Goal: Task Accomplishment & Management: Manage account settings

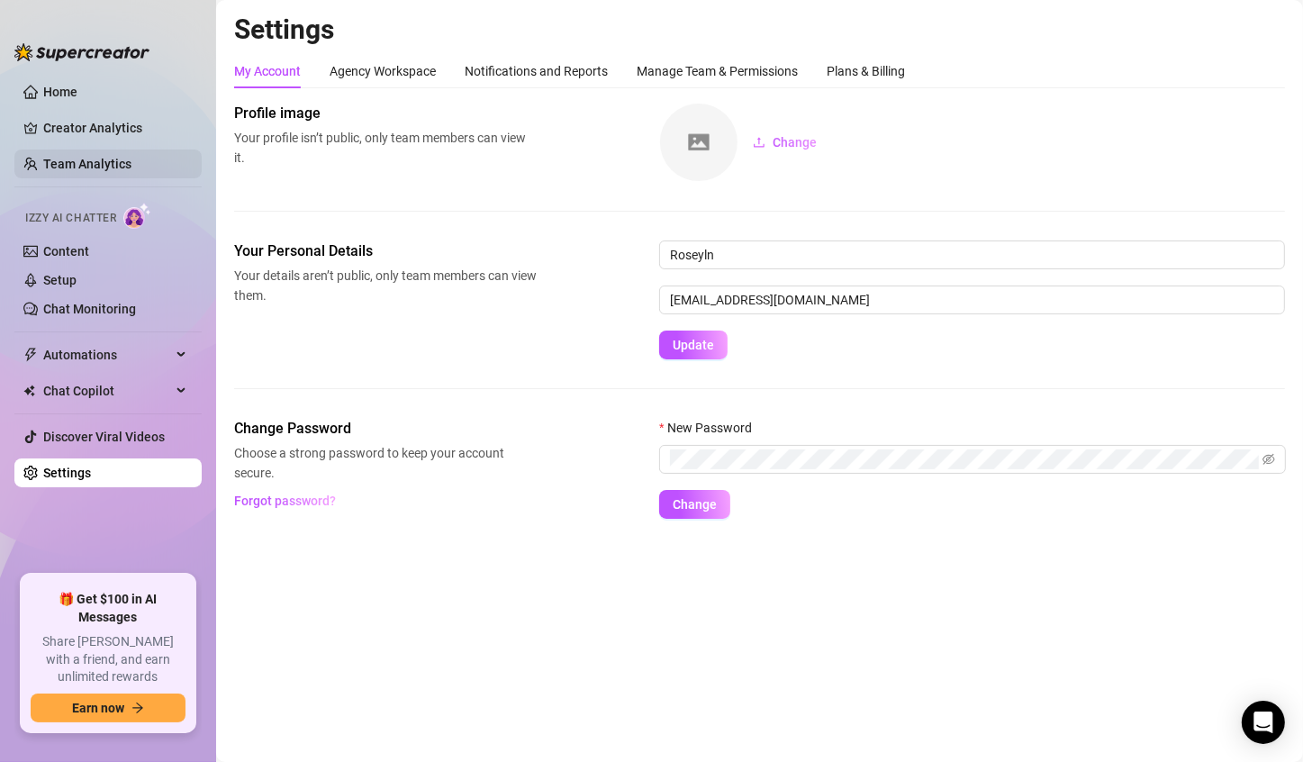
click at [93, 168] on link "Team Analytics" at bounding box center [87, 164] width 88 height 14
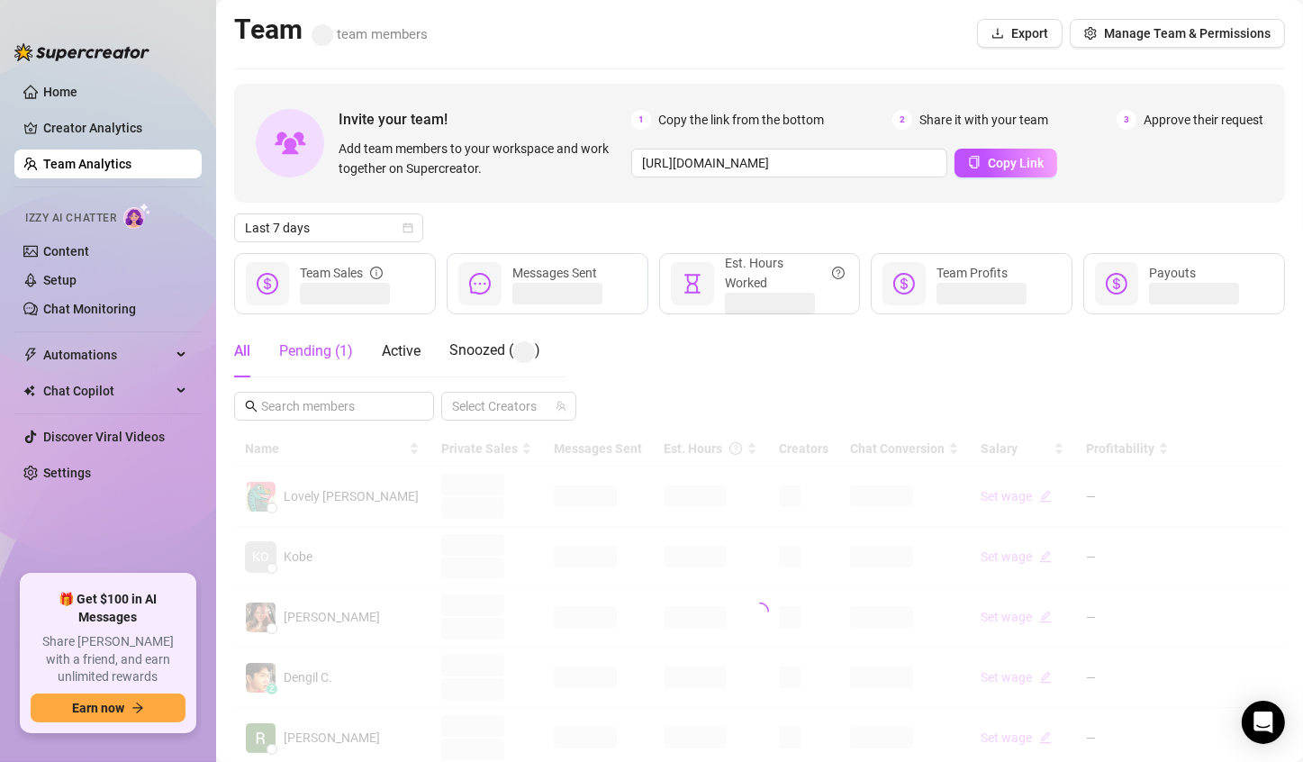
click at [320, 349] on div "Pending ( 1 )" at bounding box center [316, 351] width 74 height 22
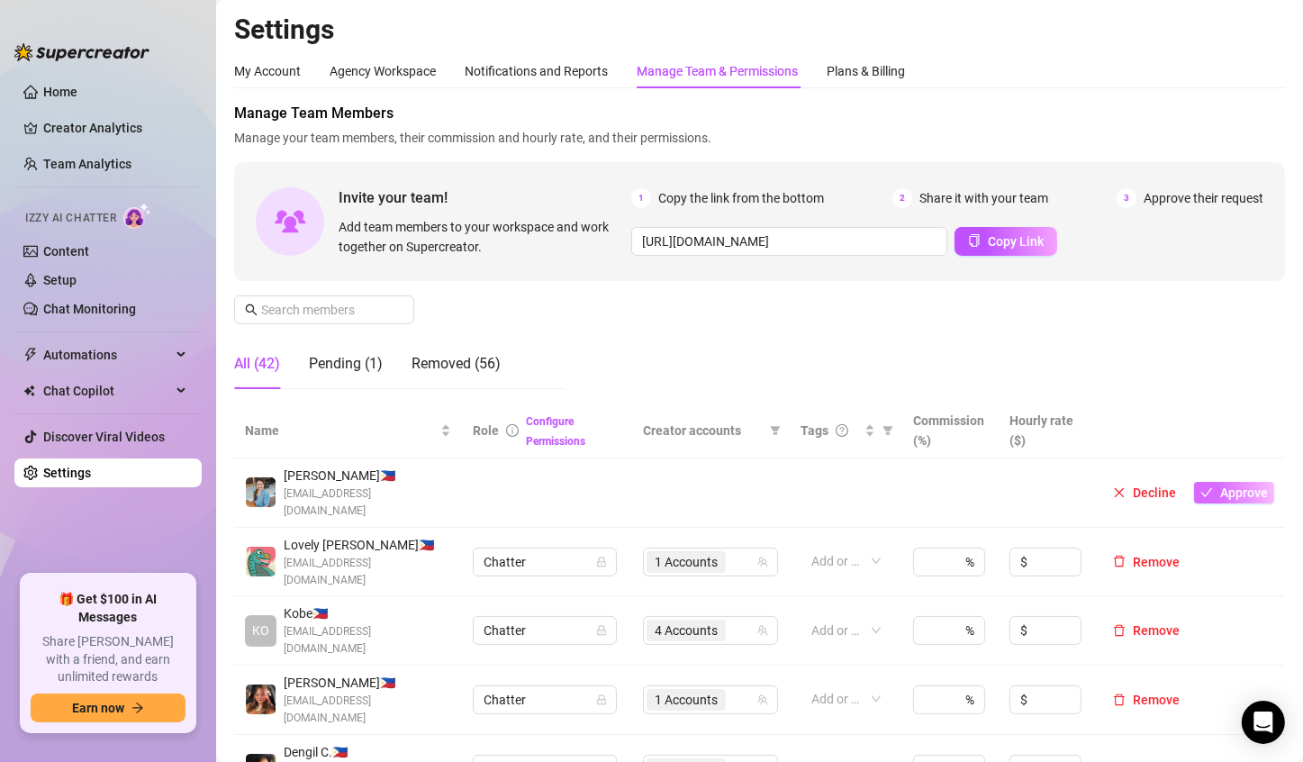
click at [1220, 487] on span "Approve" at bounding box center [1244, 492] width 48 height 14
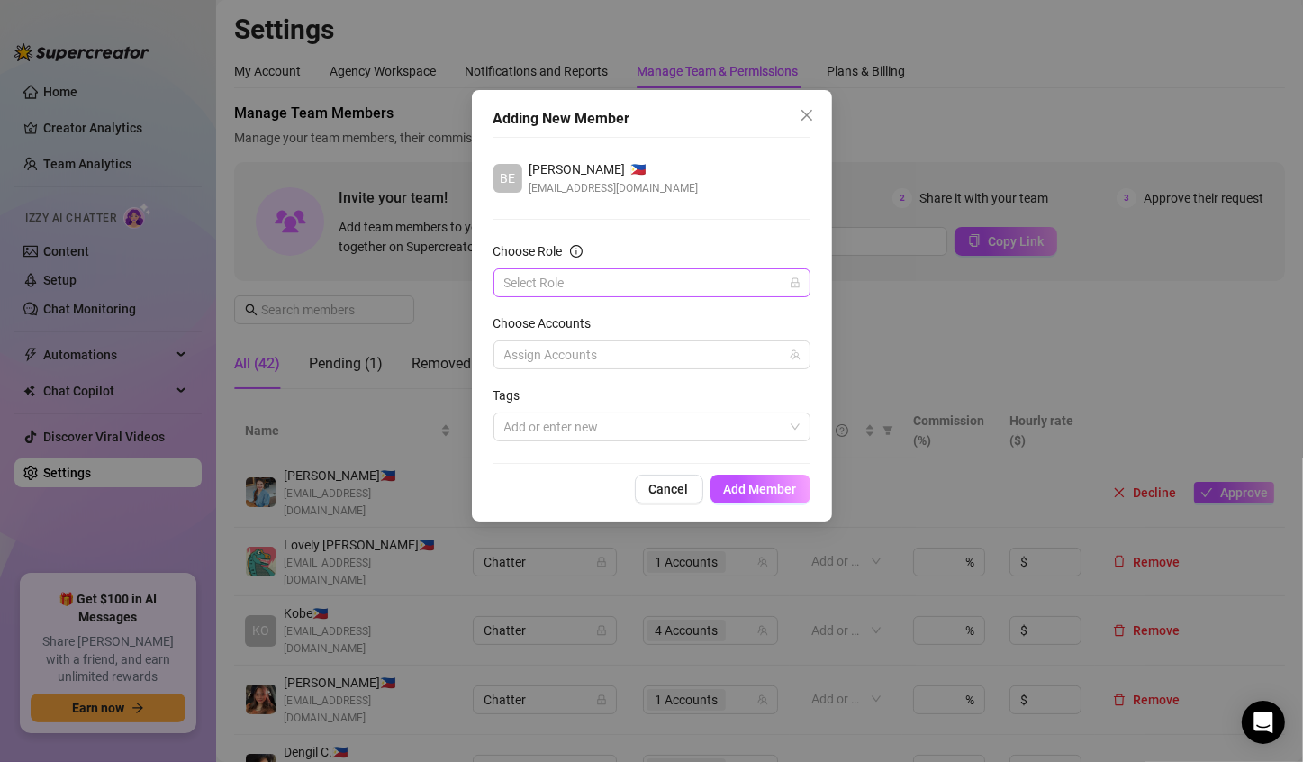
click at [597, 284] on input "Choose Role" at bounding box center [643, 282] width 279 height 27
click at [548, 324] on div "Chatter" at bounding box center [652, 319] width 288 height 20
click at [575, 360] on div at bounding box center [642, 354] width 291 height 25
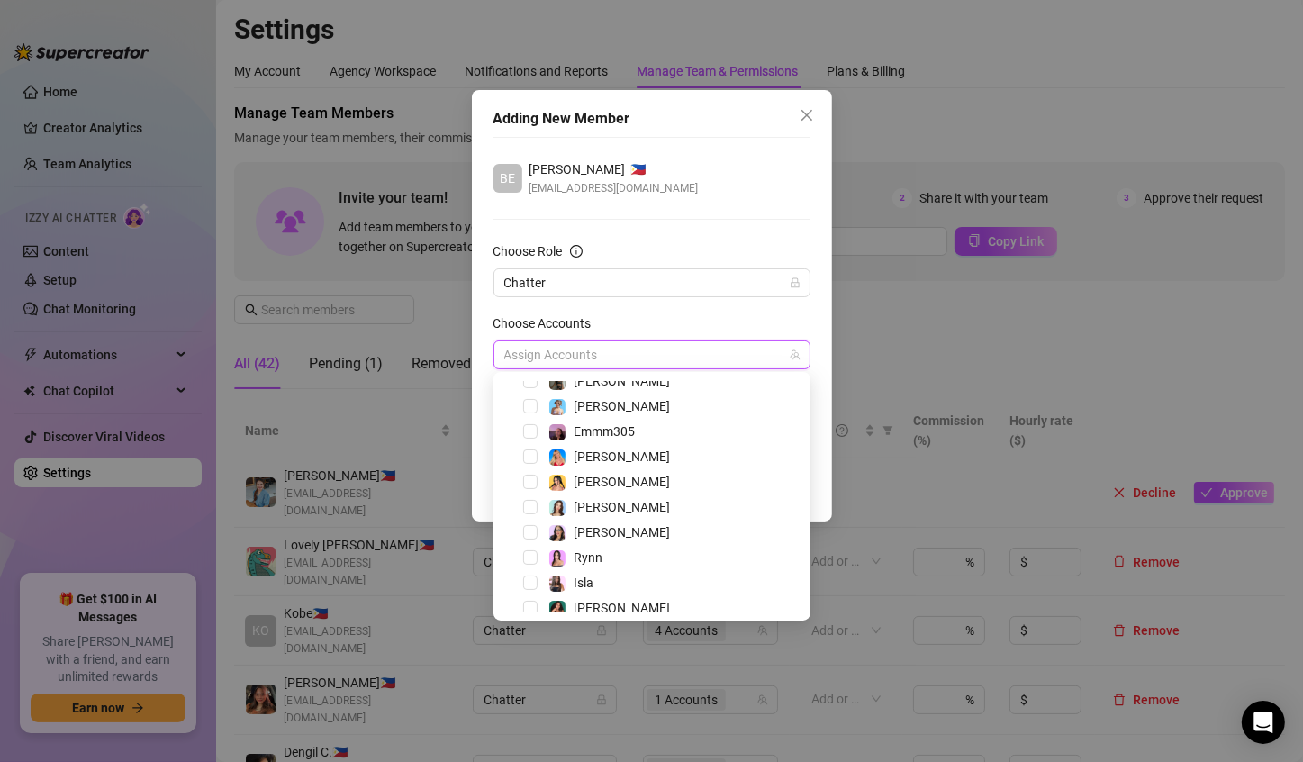
scroll to position [47, 0]
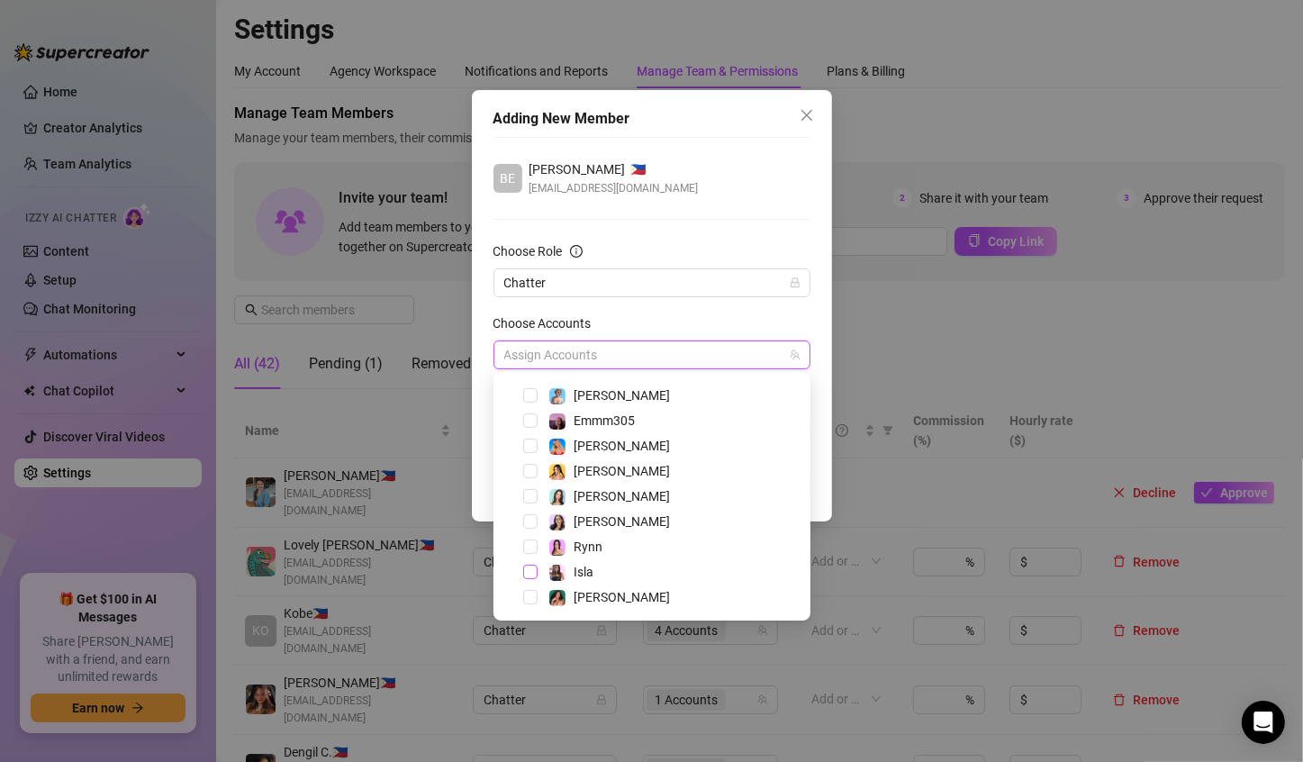
click at [528, 573] on span "Select tree node" at bounding box center [530, 572] width 14 height 14
click at [730, 250] on div "Choose Role" at bounding box center [651, 254] width 317 height 27
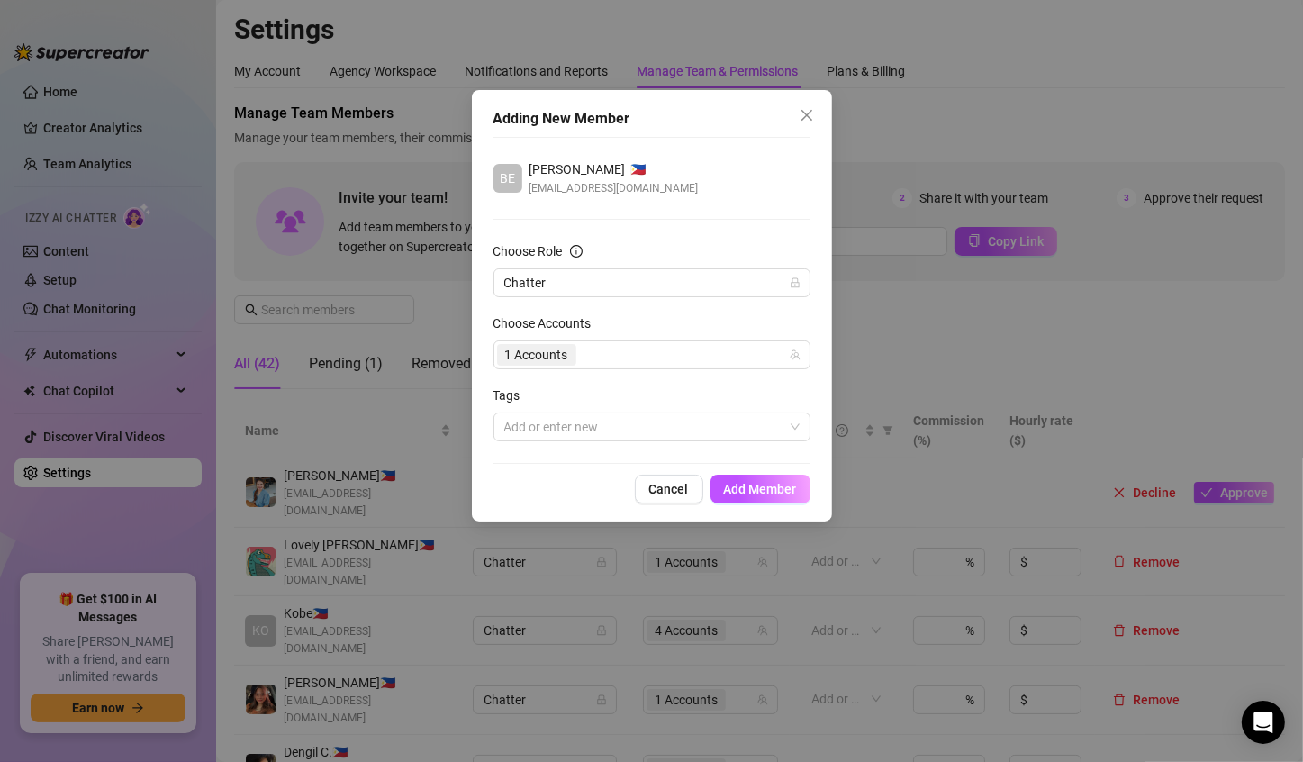
click at [764, 486] on span "Add Member" at bounding box center [760, 489] width 73 height 14
